Goal: Transaction & Acquisition: Purchase product/service

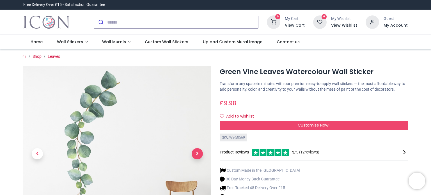
click at [197, 157] on span "Next" at bounding box center [197, 153] width 11 height 11
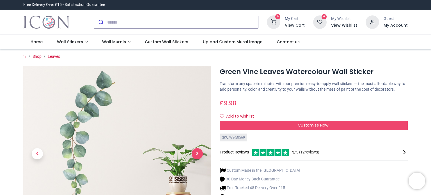
click at [197, 157] on span "Next" at bounding box center [197, 153] width 11 height 11
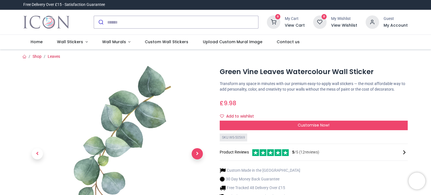
click at [197, 157] on span "Next" at bounding box center [197, 153] width 11 height 11
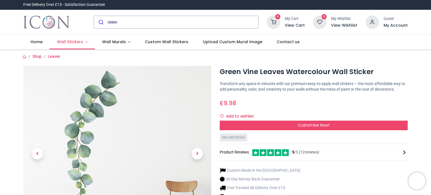
click at [85, 39] on link "Wall Stickers" at bounding box center [72, 42] width 45 height 15
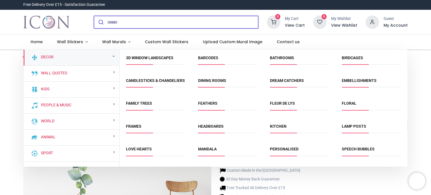
click at [160, 23] on input "search" at bounding box center [182, 22] width 151 height 12
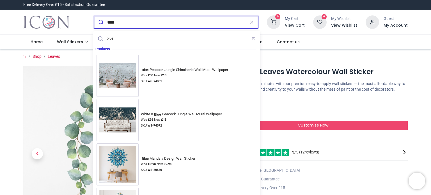
type input "****"
click at [94, 16] on button "submit" at bounding box center [100, 22] width 13 height 12
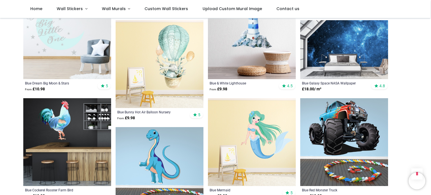
scroll to position [595, 0]
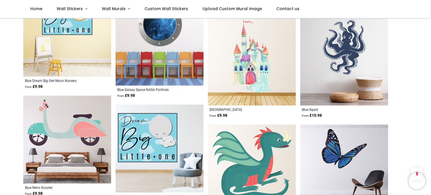
scroll to position [1246, 0]
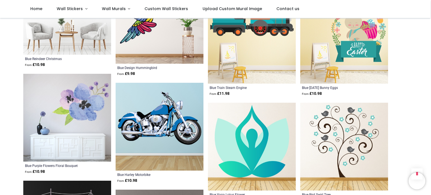
scroll to position [1647, 0]
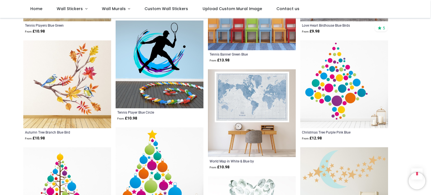
scroll to position [2040, 0]
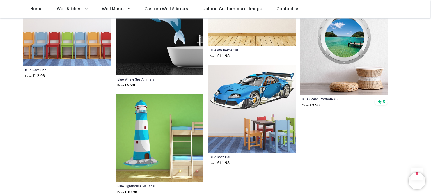
scroll to position [2938, 0]
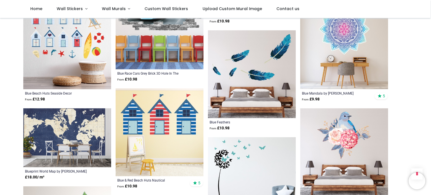
scroll to position [2388, 0]
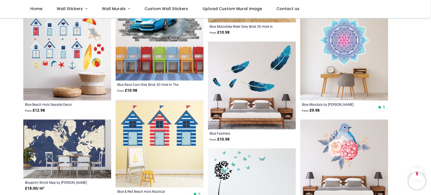
click at [254, 76] on img at bounding box center [252, 86] width 88 height 88
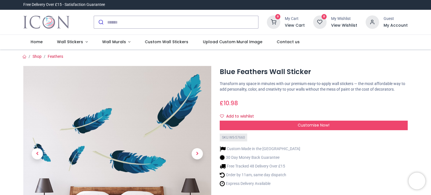
click at [254, 76] on h1 "Blue Feathers Wall Sticker" at bounding box center [314, 72] width 188 height 10
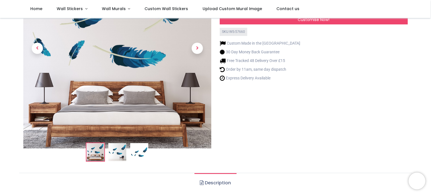
scroll to position [7, 0]
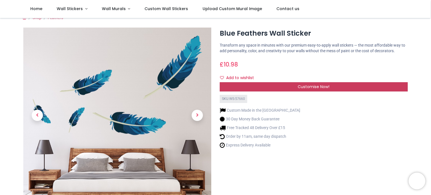
click at [262, 87] on div "Customise Now!" at bounding box center [314, 87] width 188 height 10
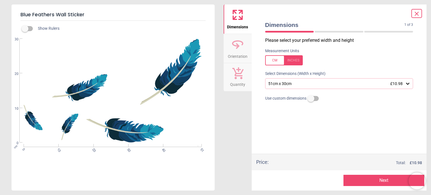
click at [419, 13] on icon at bounding box center [417, 13] width 7 height 7
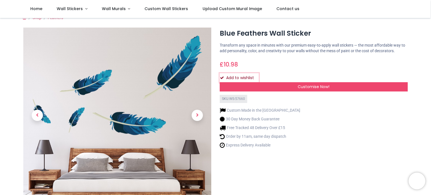
click at [222, 77] on icon "Add to wishlist" at bounding box center [222, 78] width 4 height 4
